Goal: Task Accomplishment & Management: Use online tool/utility

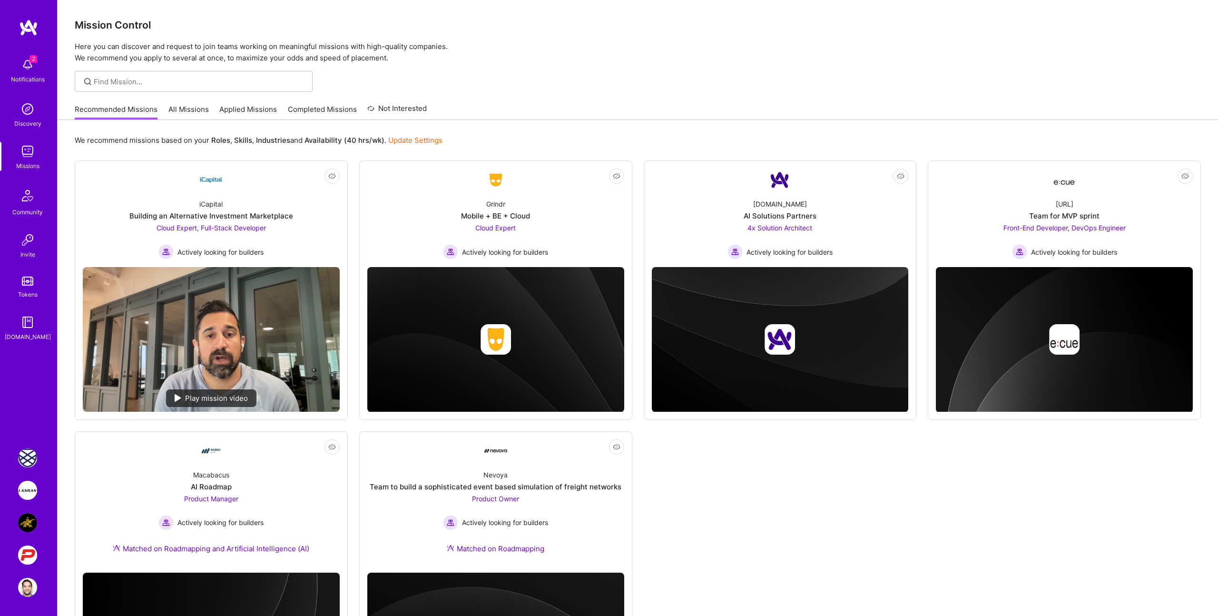
click at [27, 484] on img at bounding box center [27, 490] width 19 height 19
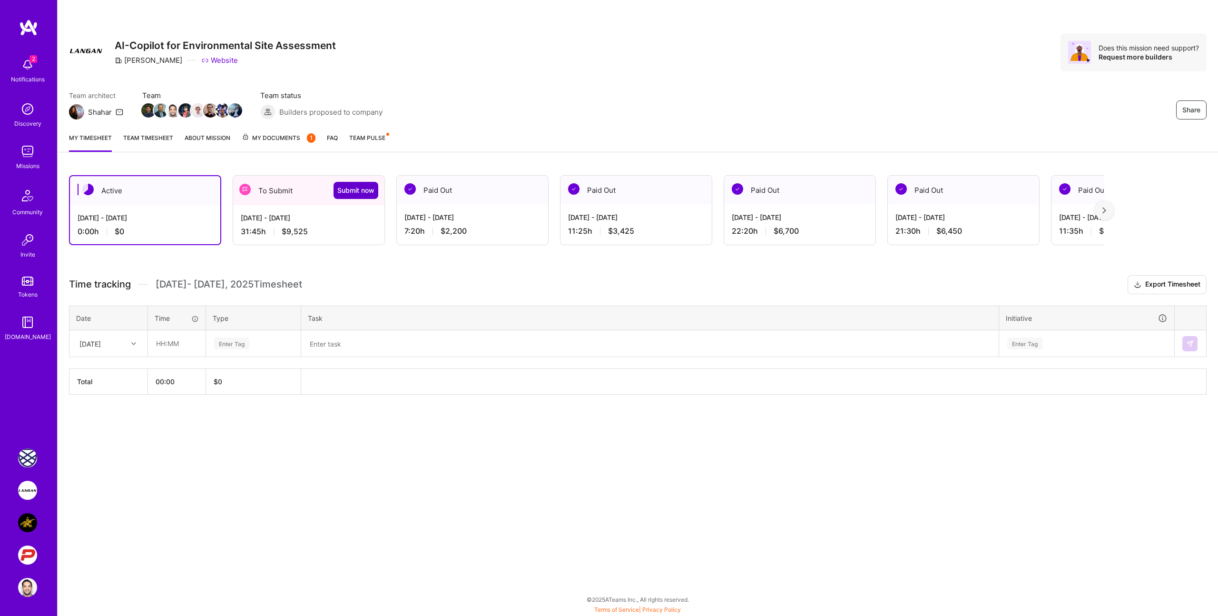
click at [348, 190] on span "Submit now" at bounding box center [355, 191] width 37 height 10
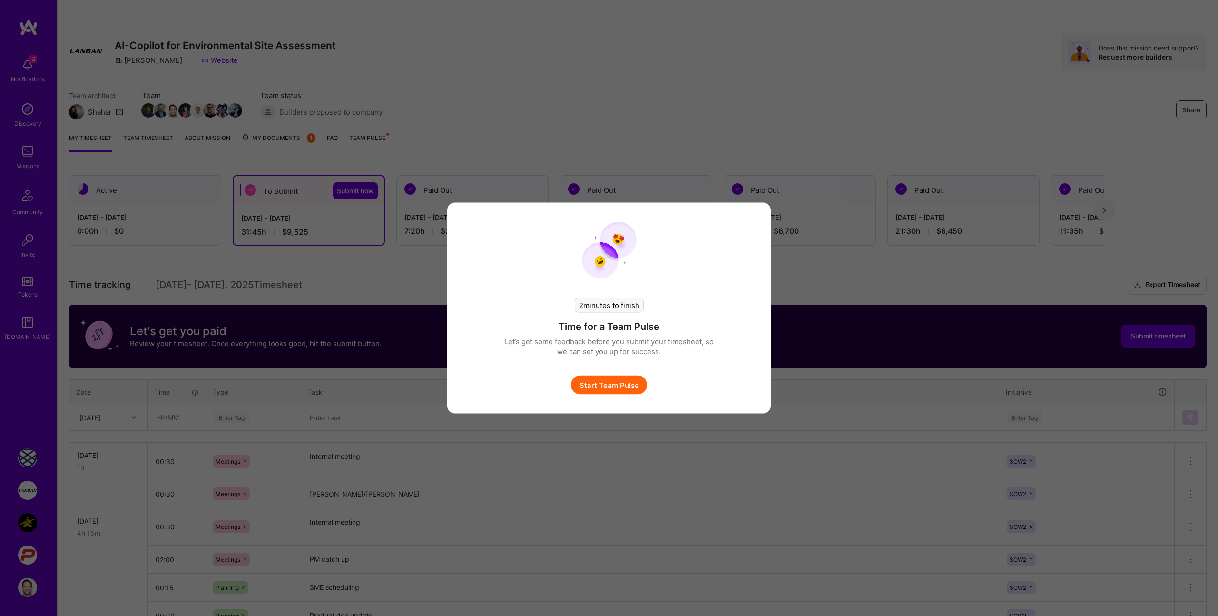
click at [614, 384] on button "Start Team Pulse" at bounding box center [609, 384] width 76 height 19
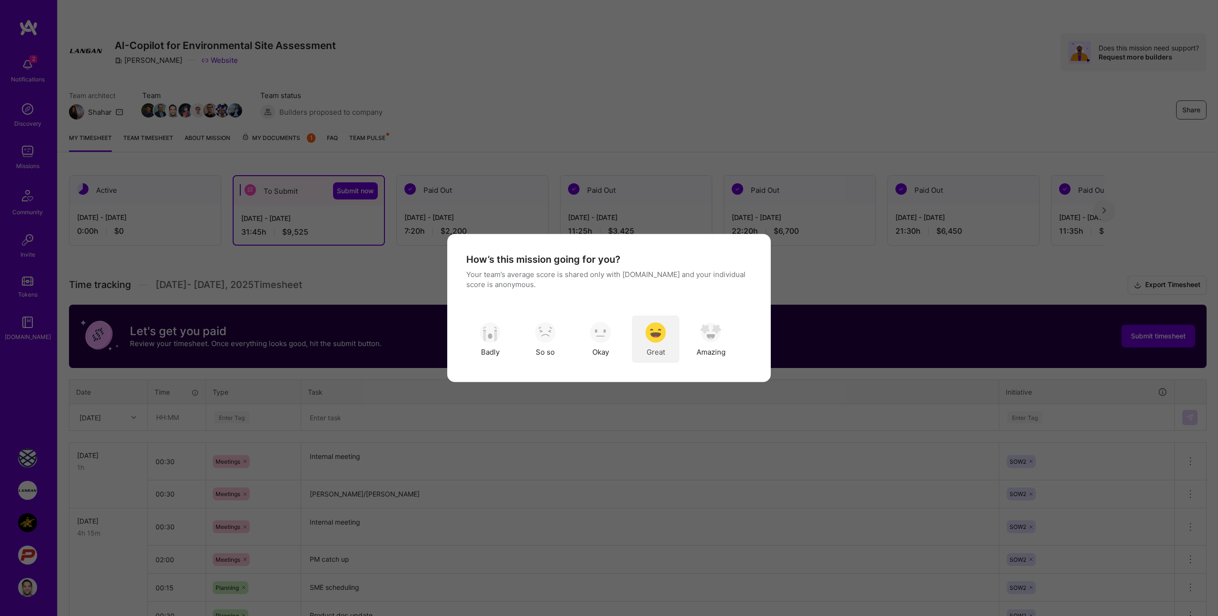
click at [651, 331] on img "modal" at bounding box center [655, 332] width 21 height 21
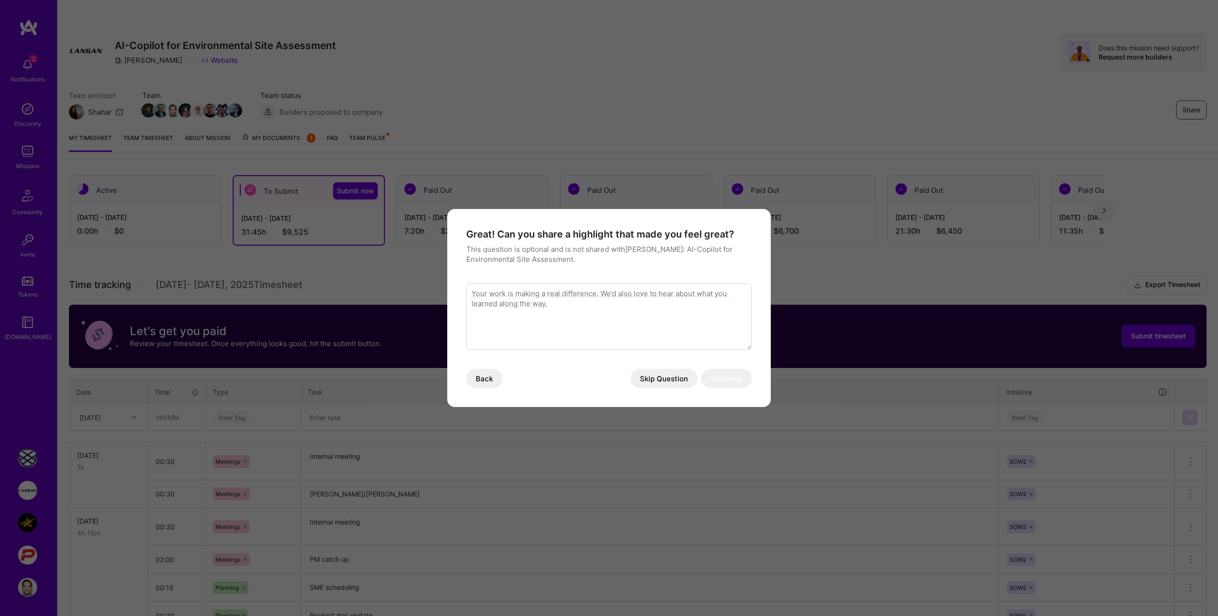
click at [594, 320] on textarea "modal" at bounding box center [609, 316] width 286 height 67
click at [664, 376] on button "Skip Question" at bounding box center [664, 378] width 67 height 19
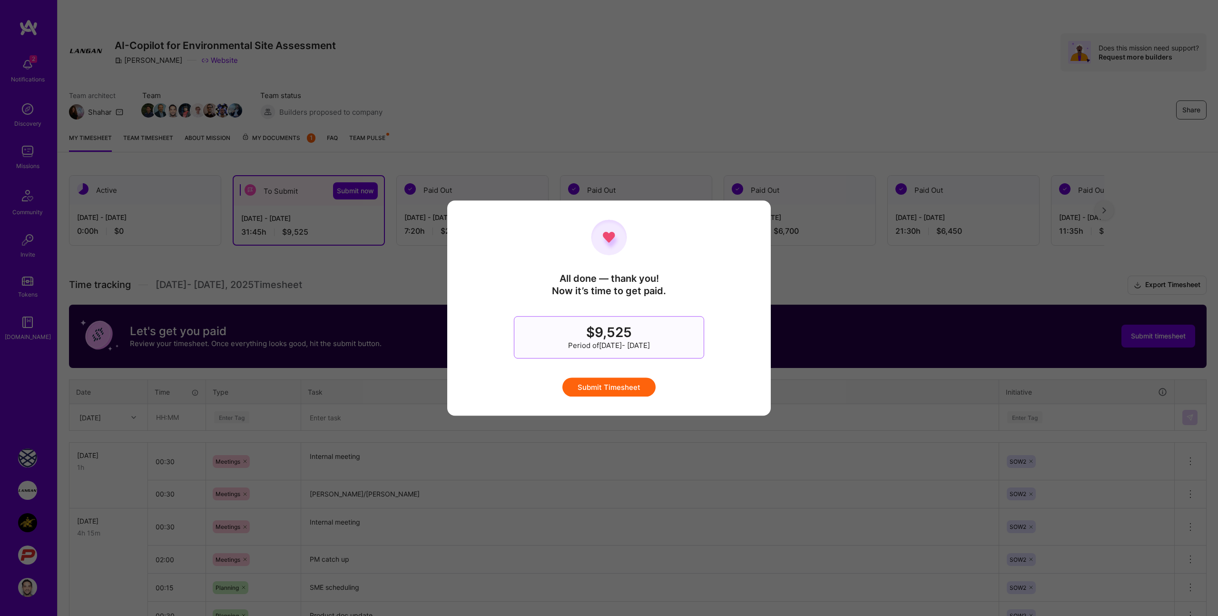
click at [626, 387] on button "Submit Timesheet" at bounding box center [609, 386] width 93 height 19
